Goal: Task Accomplishment & Management: Manage account settings

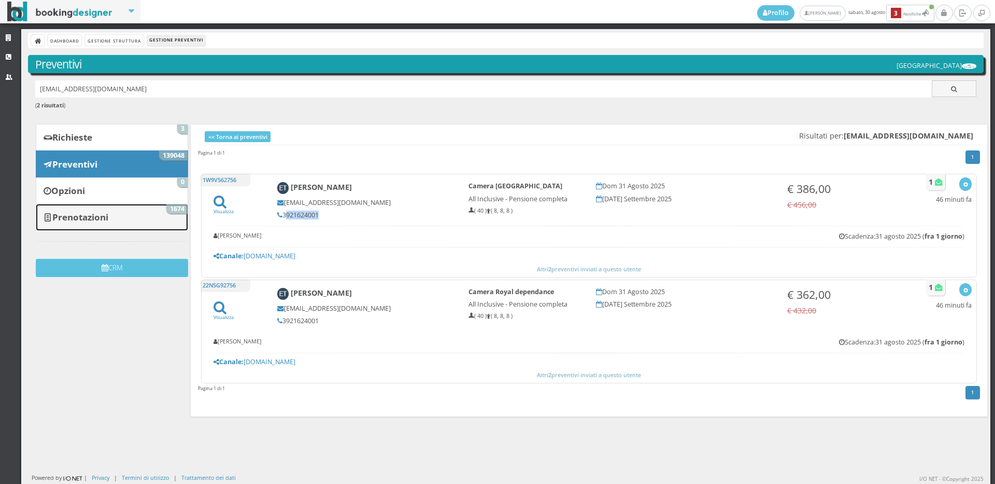
click at [87, 220] on b "Prenotazioni" at bounding box center [80, 217] width 56 height 12
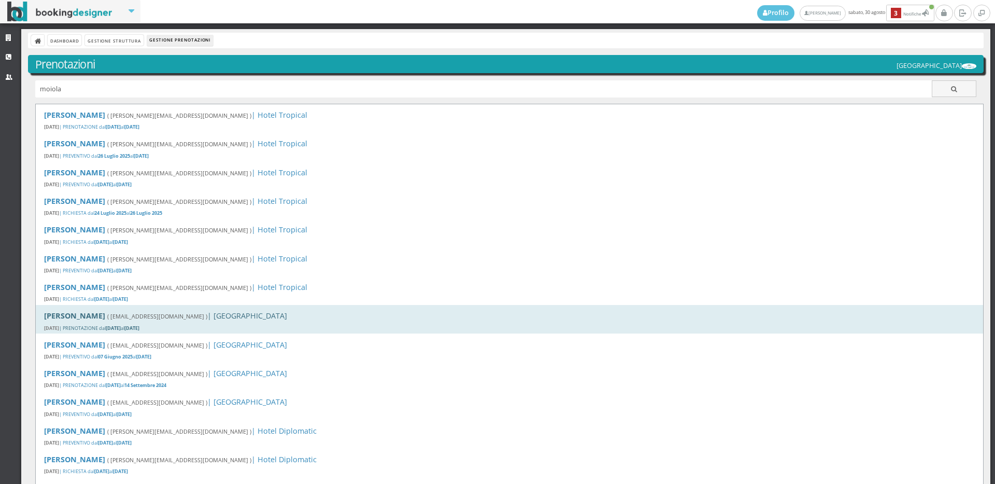
type input "moiola"
click at [139, 325] on b "14 Giugno 2025" at bounding box center [131, 328] width 15 height 7
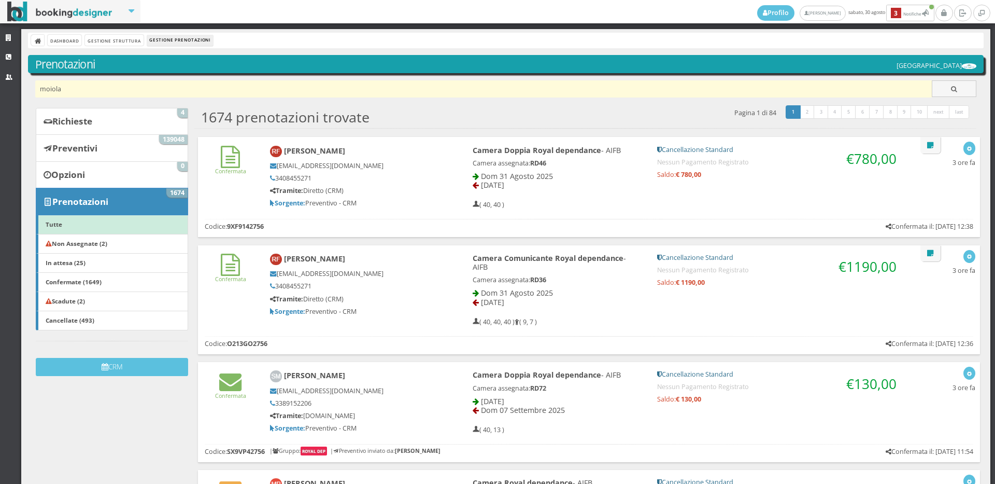
click at [68, 90] on input "moiola" at bounding box center [483, 88] width 897 height 17
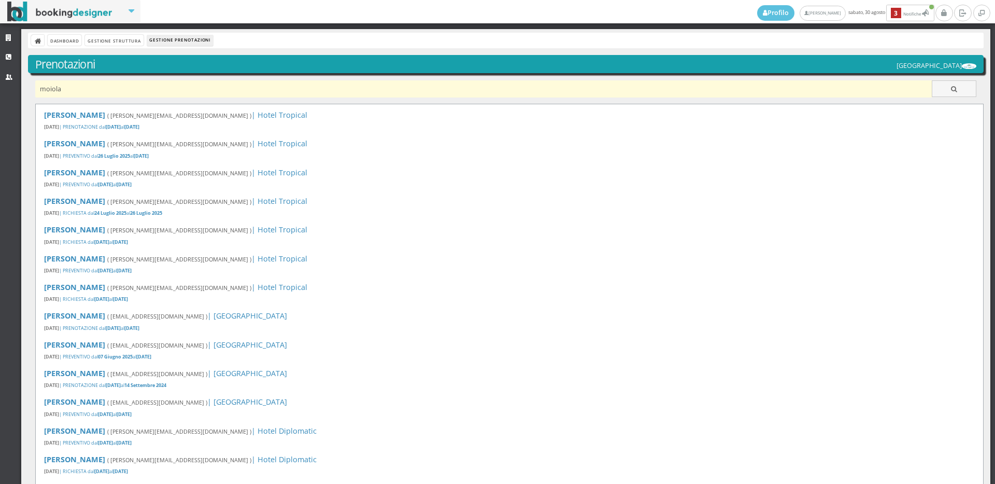
click at [68, 90] on input "moiola" at bounding box center [483, 88] width 897 height 17
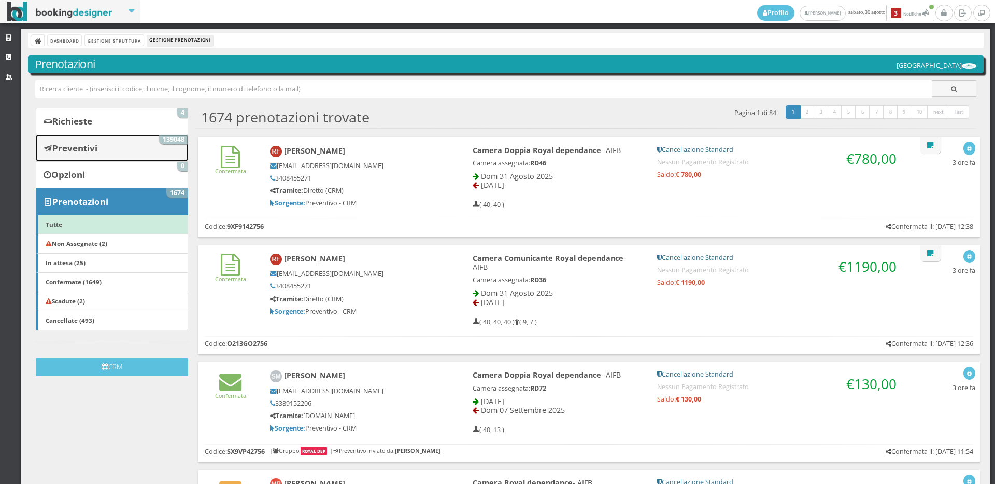
click at [62, 152] on b "Preventivi" at bounding box center [74, 148] width 45 height 12
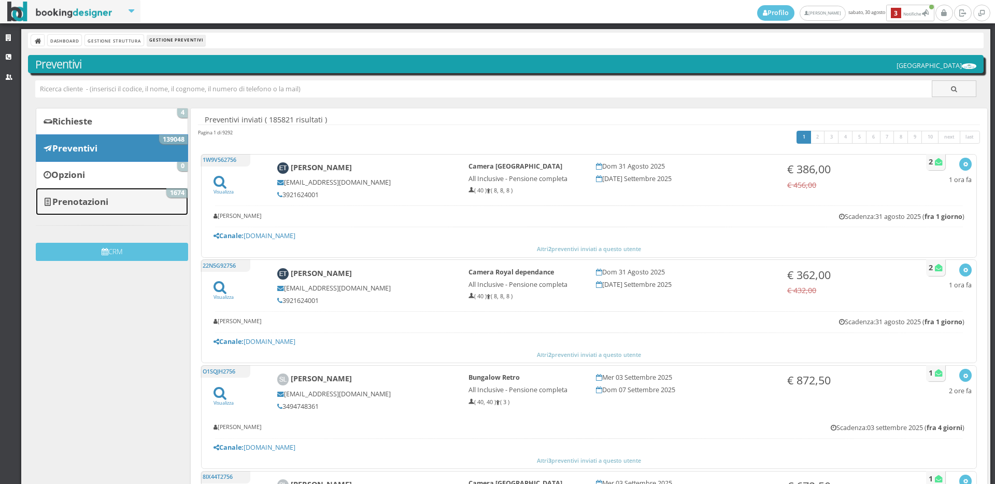
click at [59, 202] on b "Prenotazioni" at bounding box center [80, 201] width 56 height 12
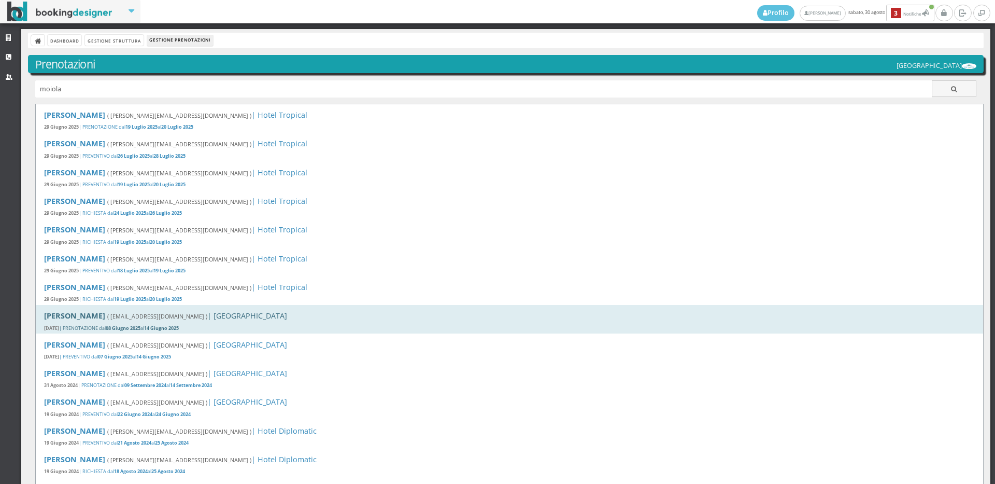
type input "moiola"
click at [184, 321] on div "Tiziana Moiola ( tiziana.moiola1956@gmail.com ) | Hotel Royal Inn 25 Maggio 202…" at bounding box center [510, 319] width 948 height 29
